Goal: Use online tool/utility: Utilize a website feature to perform a specific function

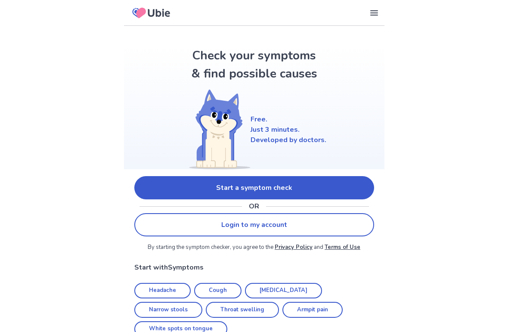
click at [184, 182] on link "Start a symptom check" at bounding box center [254, 187] width 240 height 23
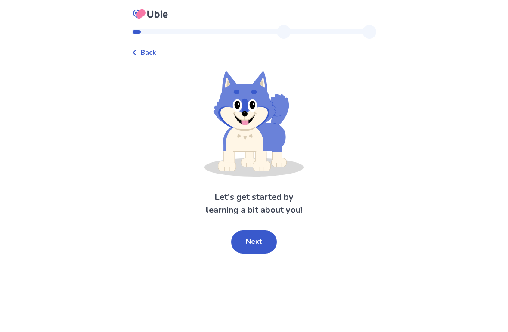
click at [258, 242] on button "Next" at bounding box center [254, 241] width 46 height 23
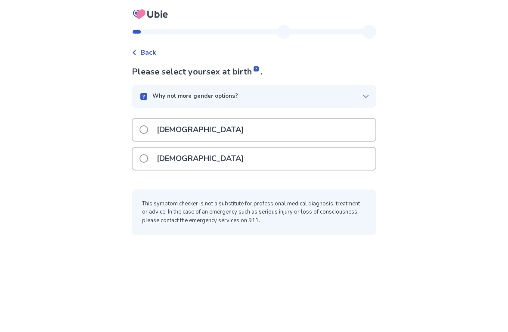
click at [148, 159] on span at bounding box center [143, 158] width 9 height 9
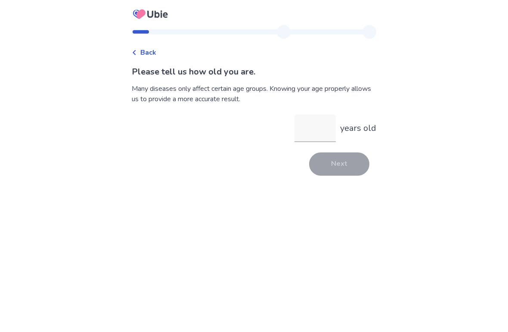
click at [301, 133] on input "years old" at bounding box center [314, 128] width 41 height 28
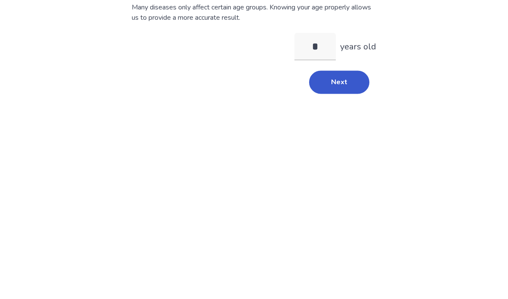
type input "**"
click at [330, 152] on button "Next" at bounding box center [339, 163] width 60 height 23
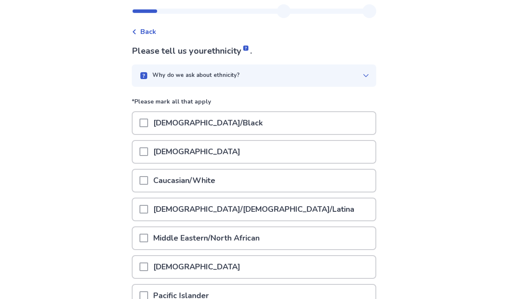
scroll to position [21, 0]
click at [146, 188] on div at bounding box center [143, 180] width 9 height 22
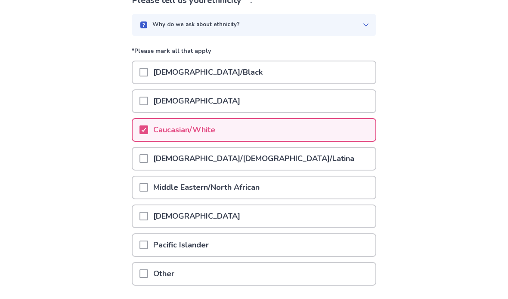
scroll to position [100, 0]
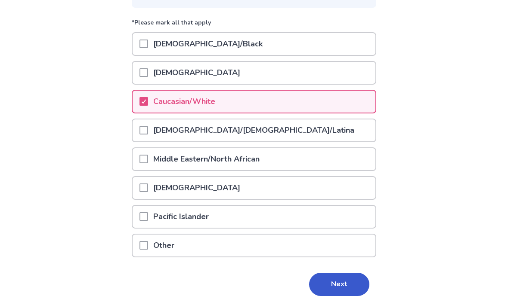
click at [335, 285] on button "Next" at bounding box center [339, 284] width 60 height 23
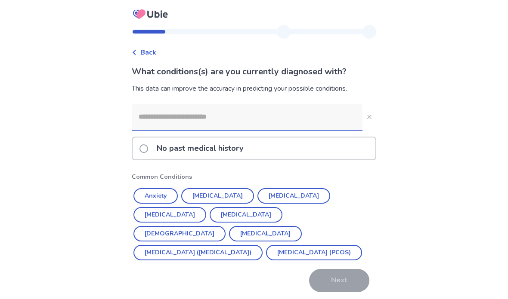
click at [222, 202] on button "[MEDICAL_DATA]" at bounding box center [217, 195] width 73 height 15
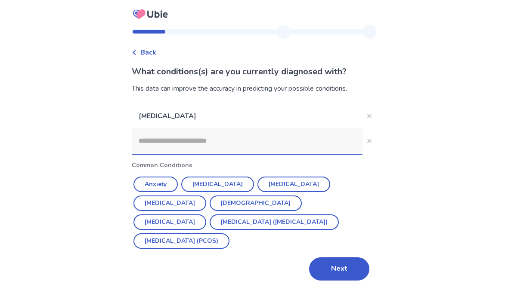
click at [206, 196] on button "[MEDICAL_DATA]" at bounding box center [169, 203] width 73 height 15
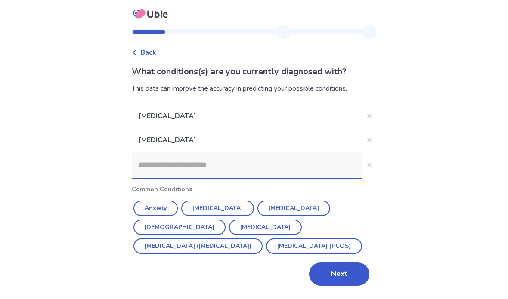
click at [335, 276] on button "Next" at bounding box center [339, 274] width 60 height 23
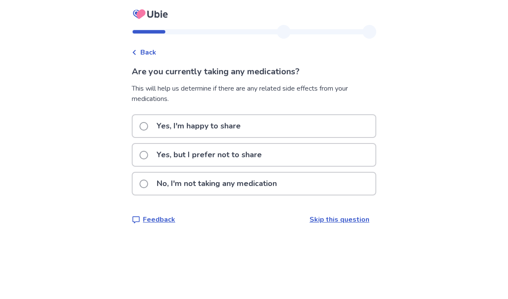
click at [335, 222] on link "Skip this question" at bounding box center [339, 219] width 60 height 9
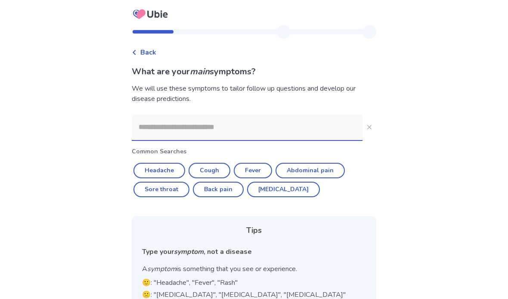
click at [168, 174] on button "Headache" at bounding box center [159, 170] width 52 height 15
type input "********"
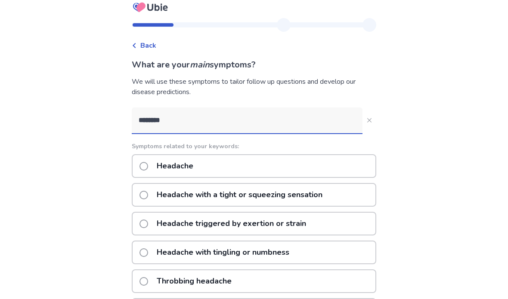
scroll to position [8, 0]
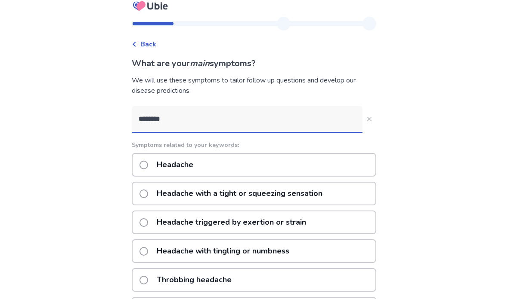
click at [148, 191] on span at bounding box center [143, 194] width 9 height 9
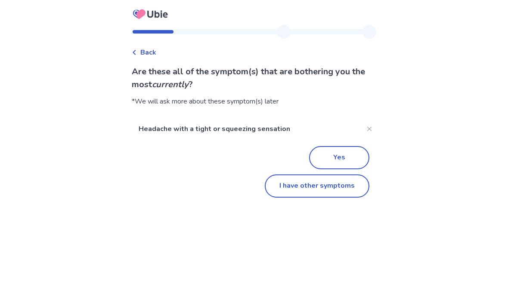
click at [277, 239] on div "Back Are these all of the symptom(s) that are bothering you the most currently …" at bounding box center [254, 149] width 508 height 299
click at [328, 259] on div "Back Are these all of the symptom(s) that are bothering you the most currently …" at bounding box center [254, 149] width 508 height 299
click at [296, 195] on button "I have other symptoms" at bounding box center [317, 186] width 105 height 23
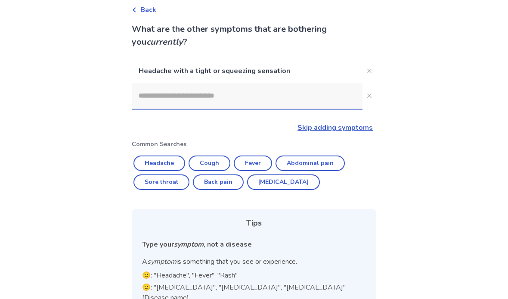
click at [164, 164] on button "Headache" at bounding box center [159, 163] width 52 height 15
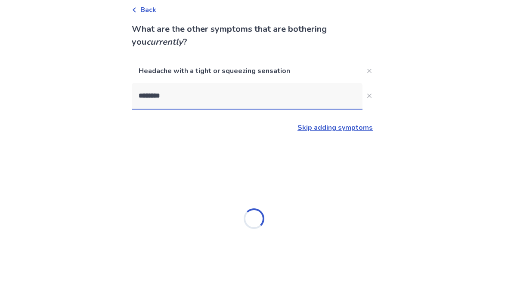
type input "********"
click at [164, 164] on div "Loading..." at bounding box center [254, 219] width 244 height 172
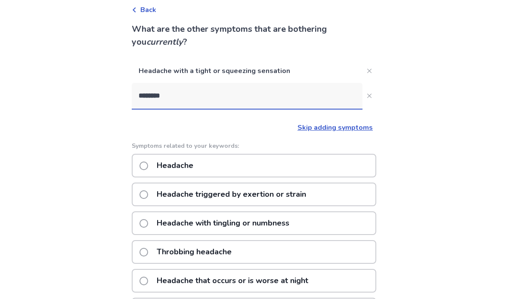
click at [148, 163] on span at bounding box center [143, 166] width 9 height 9
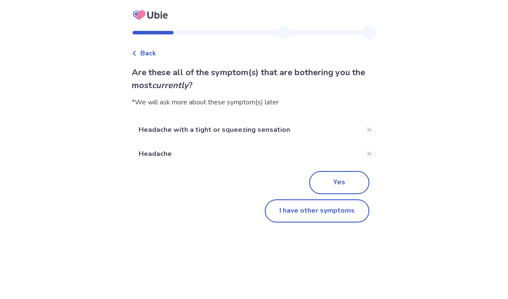
scroll to position [1, 0]
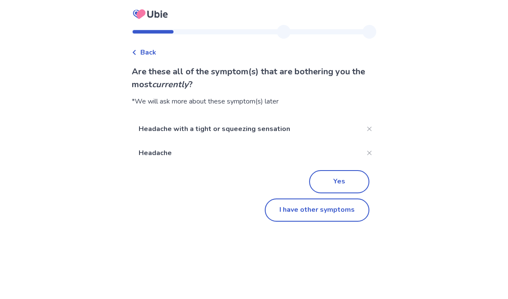
click at [324, 217] on button "I have other symptoms" at bounding box center [317, 210] width 105 height 23
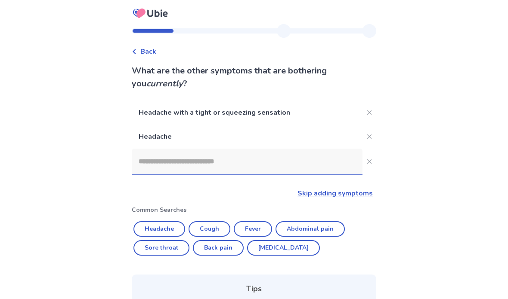
scroll to position [43, 0]
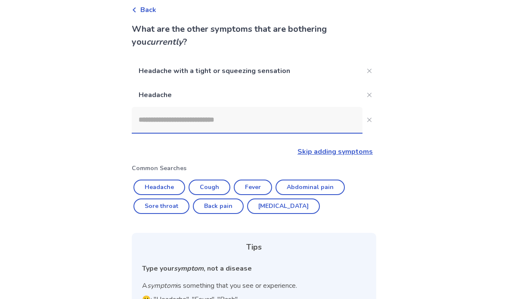
click at [170, 181] on button "Headache" at bounding box center [159, 187] width 52 height 15
type input "********"
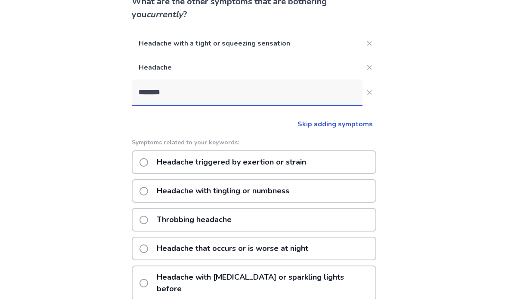
scroll to position [70, 0]
click at [72, 132] on div "Back What are the other symptoms that are bothering you currently ? Headache wi…" at bounding box center [254, 180] width 508 height 501
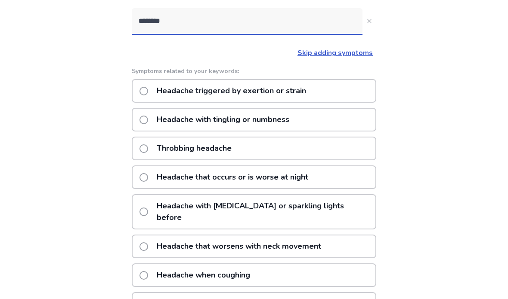
scroll to position [156, 0]
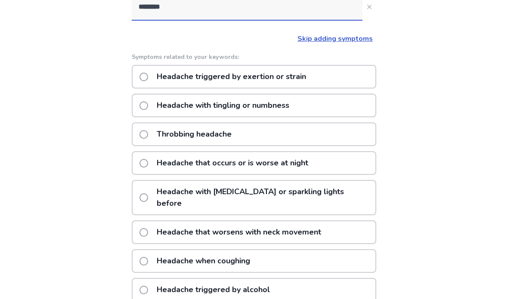
click at [147, 257] on span at bounding box center [143, 261] width 9 height 9
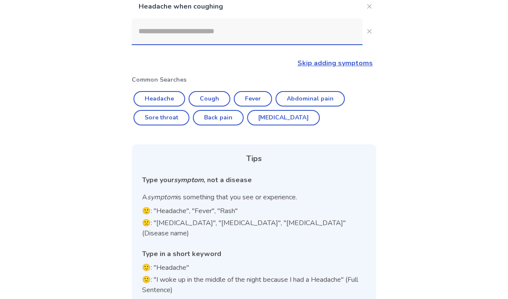
scroll to position [160, 0]
